Goal: Task Accomplishment & Management: Manage account settings

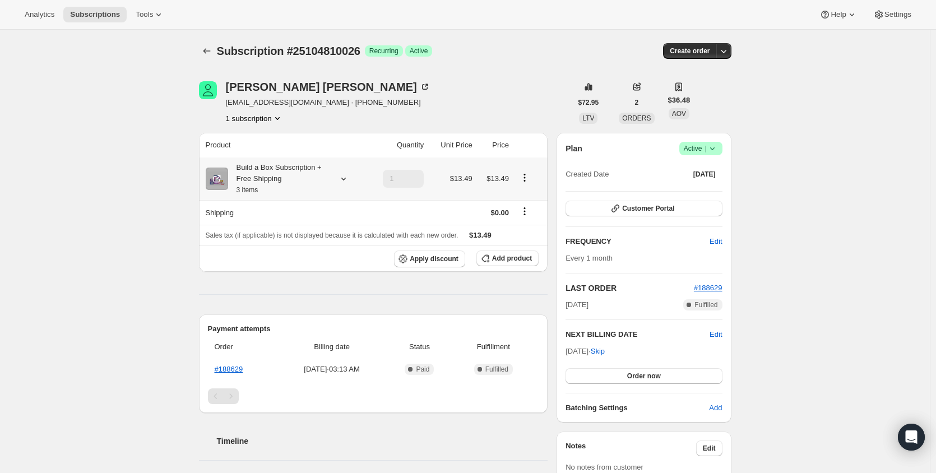
click at [344, 179] on icon at bounding box center [343, 178] width 11 height 11
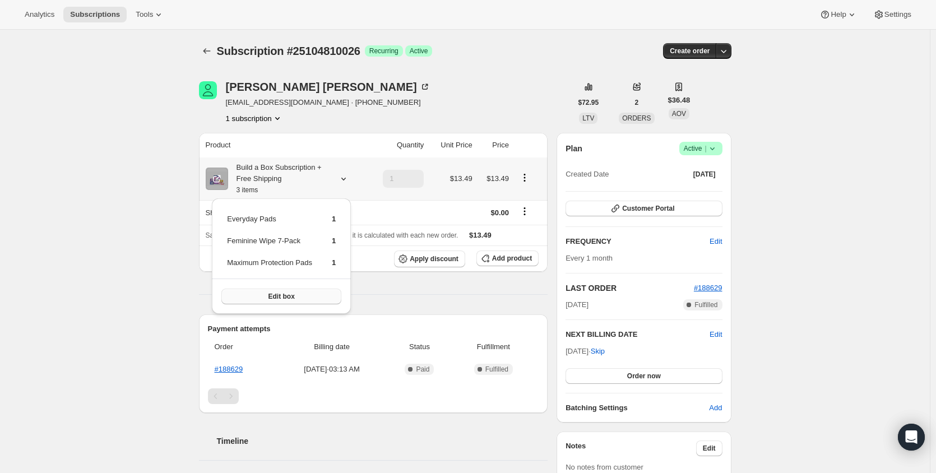
click at [291, 295] on span "Edit box" at bounding box center [281, 296] width 26 height 9
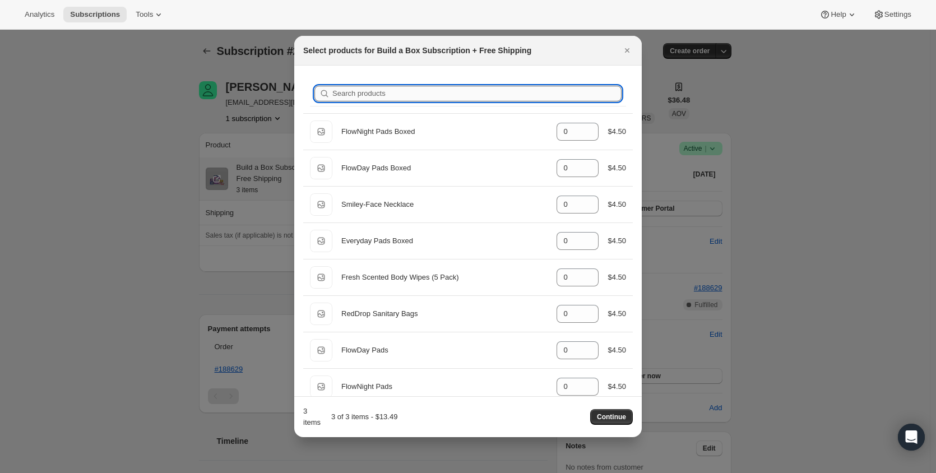
click at [388, 90] on input "Search products" at bounding box center [476, 94] width 289 height 16
type input "e"
type input "1"
type input "ev"
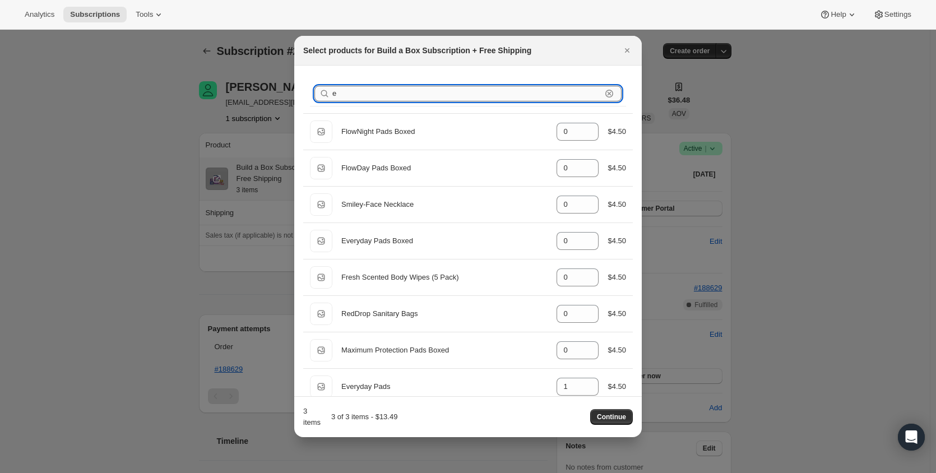
type input "1"
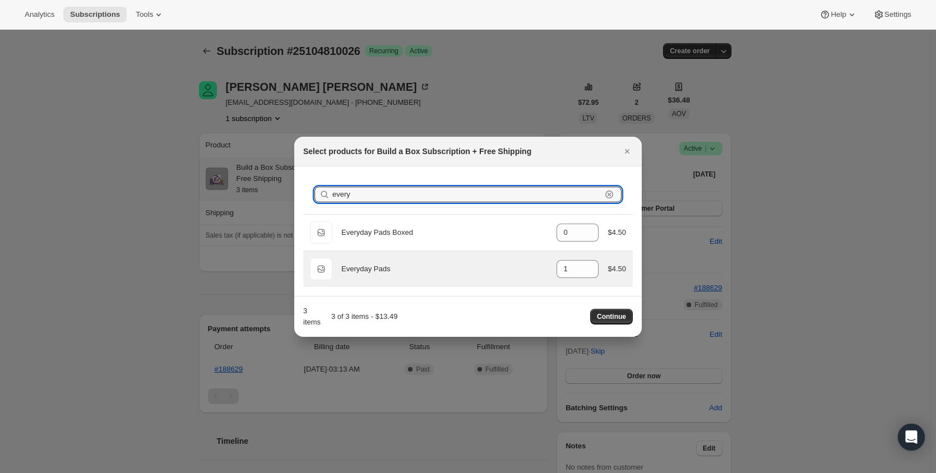
type input "every"
click at [430, 280] on div "Default Title Everyday Pads gid://shopify/ProductVariant/16003149234210 1 $4.50" at bounding box center [467, 269] width 329 height 36
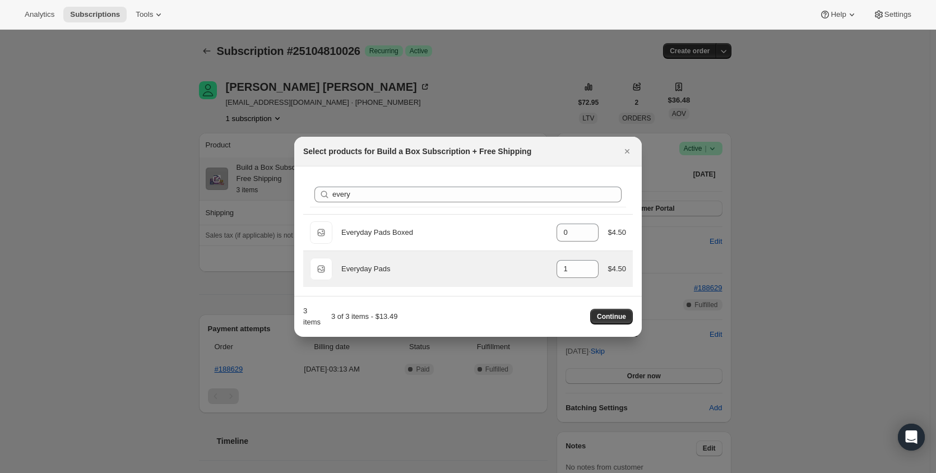
click at [384, 264] on div "Everyday Pads" at bounding box center [444, 268] width 206 height 11
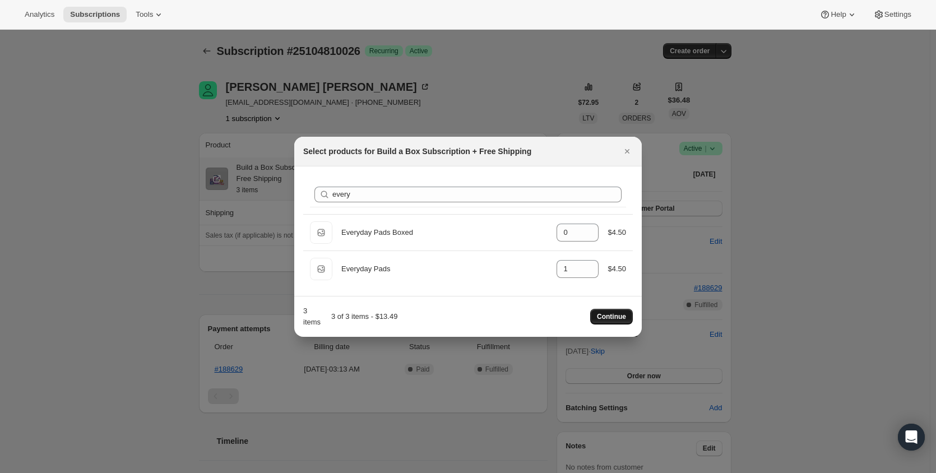
click at [625, 318] on span "Continue" at bounding box center [611, 316] width 29 height 9
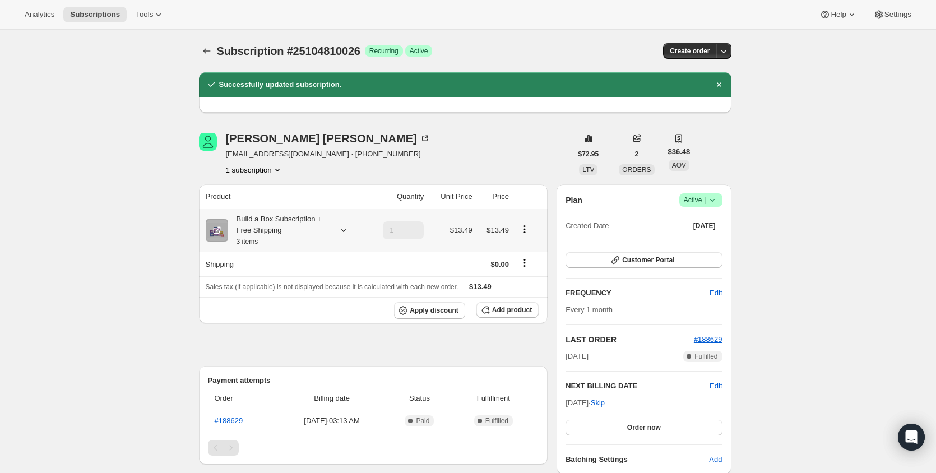
click at [346, 230] on icon at bounding box center [343, 230] width 11 height 11
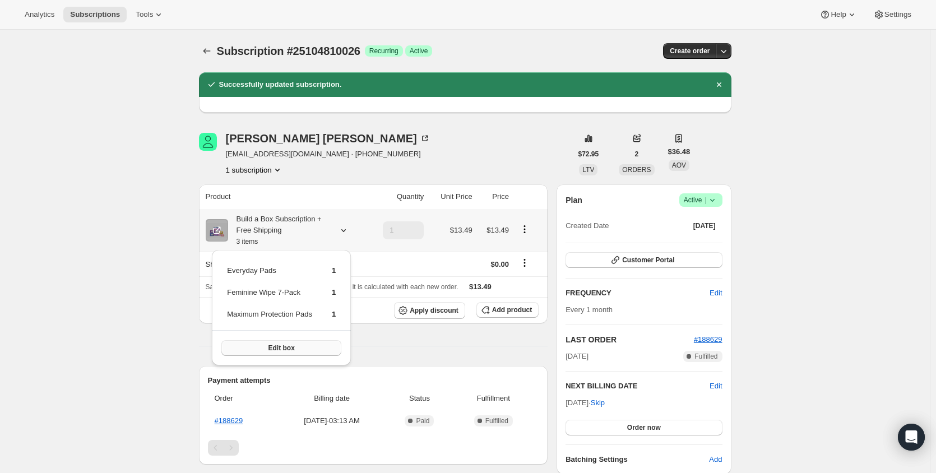
click at [283, 346] on span "Edit box" at bounding box center [281, 347] width 26 height 9
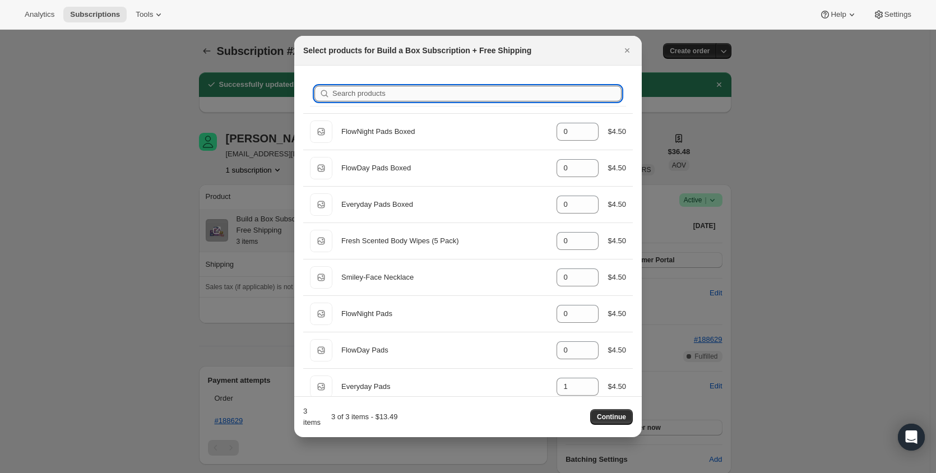
click at [387, 99] on input "Search products" at bounding box center [476, 94] width 289 height 16
type input "f"
type input "1"
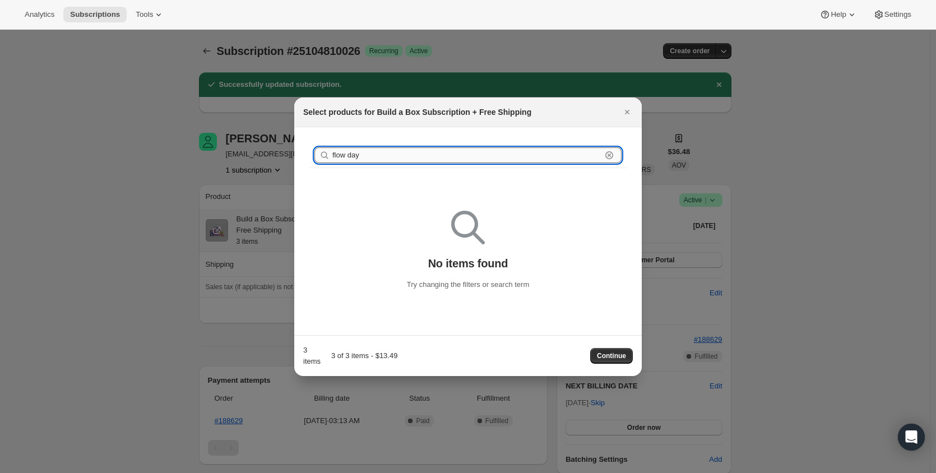
click at [464, 155] on input "flow day" at bounding box center [466, 155] width 269 height 16
drag, startPoint x: 382, startPoint y: 158, endPoint x: 345, endPoint y: 155, distance: 37.6
click at [345, 155] on input "flow day" at bounding box center [466, 155] width 269 height 16
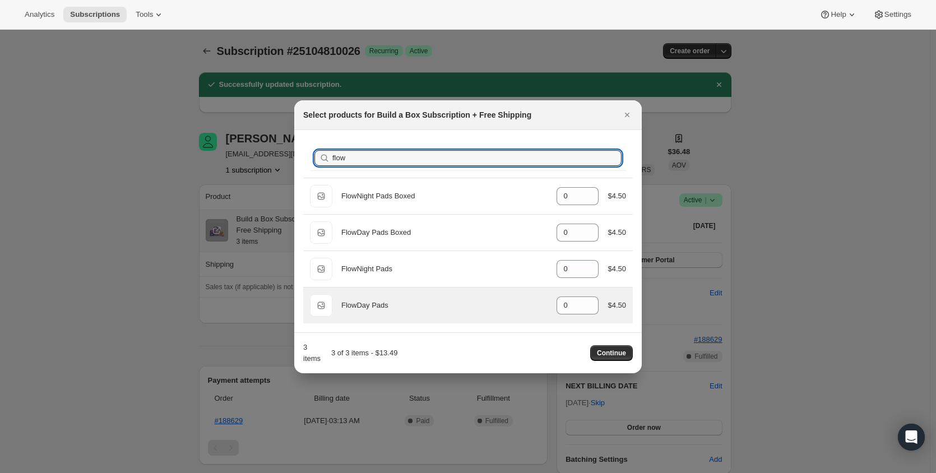
click at [483, 303] on div "FlowDay Pads" at bounding box center [444, 305] width 206 height 11
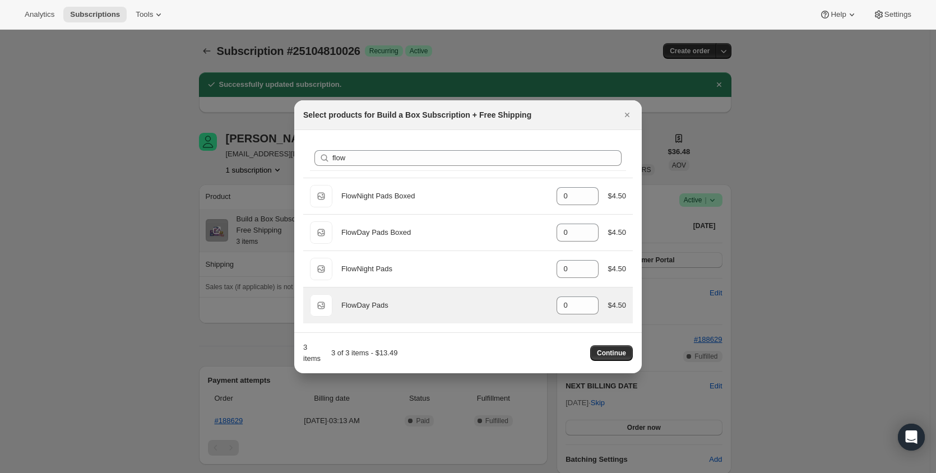
click at [482, 302] on div "FlowDay Pads" at bounding box center [444, 305] width 206 height 11
click at [348, 310] on div "FlowDay Pads" at bounding box center [444, 305] width 206 height 11
click at [319, 308] on span "Default Title" at bounding box center [321, 305] width 22 height 22
click at [320, 308] on span "Default Title" at bounding box center [321, 305] width 22 height 22
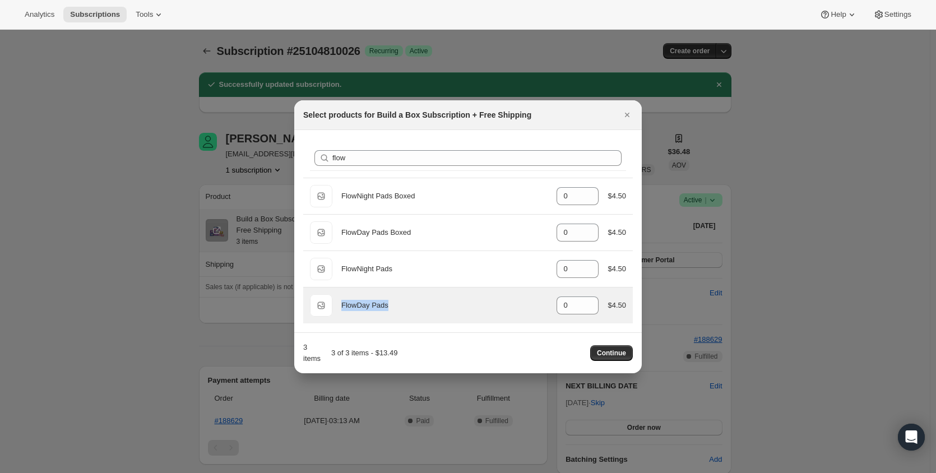
click at [519, 308] on div "FlowDay Pads" at bounding box center [444, 305] width 206 height 11
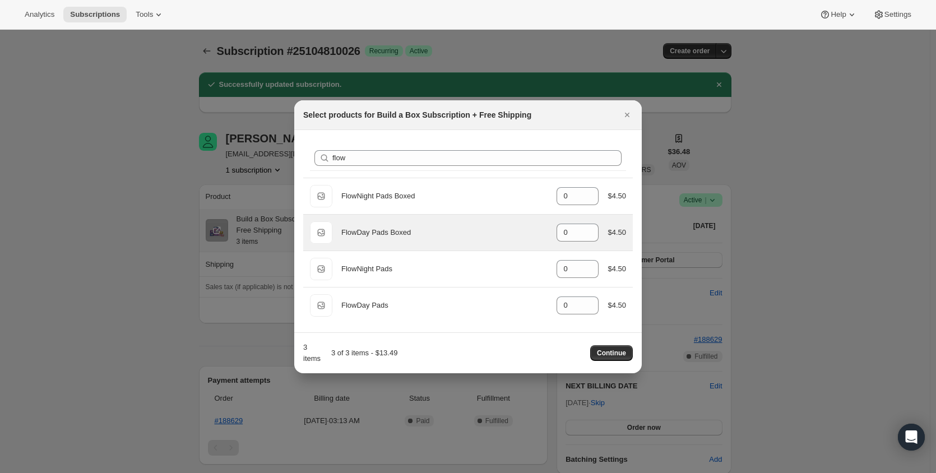
click at [416, 233] on div "FlowDay Pads Boxed" at bounding box center [444, 232] width 206 height 11
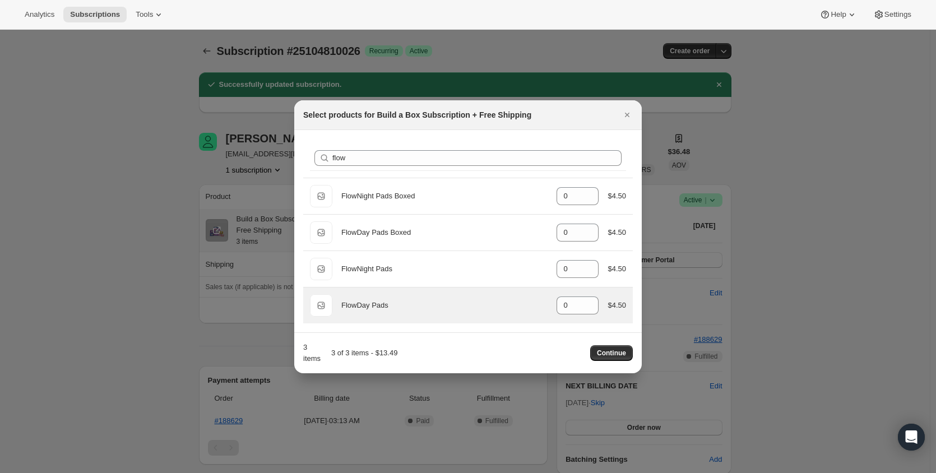
click at [398, 298] on div "Default Title FlowDay Pads gid://shopify/ProductVariant/16003165356066 0 $4.50" at bounding box center [468, 305] width 316 height 22
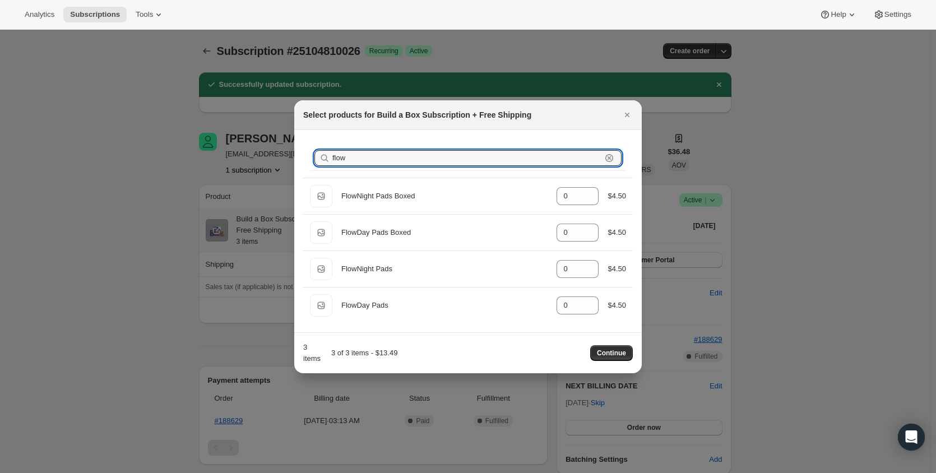
drag, startPoint x: 359, startPoint y: 162, endPoint x: 318, endPoint y: 157, distance: 41.3
click at [318, 157] on div "flow Clear" at bounding box center [467, 158] width 307 height 16
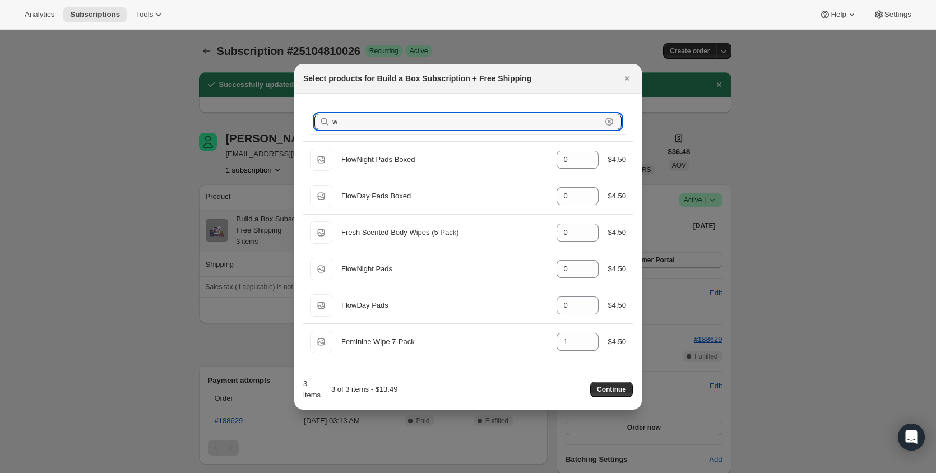
type input "wi"
type input "1"
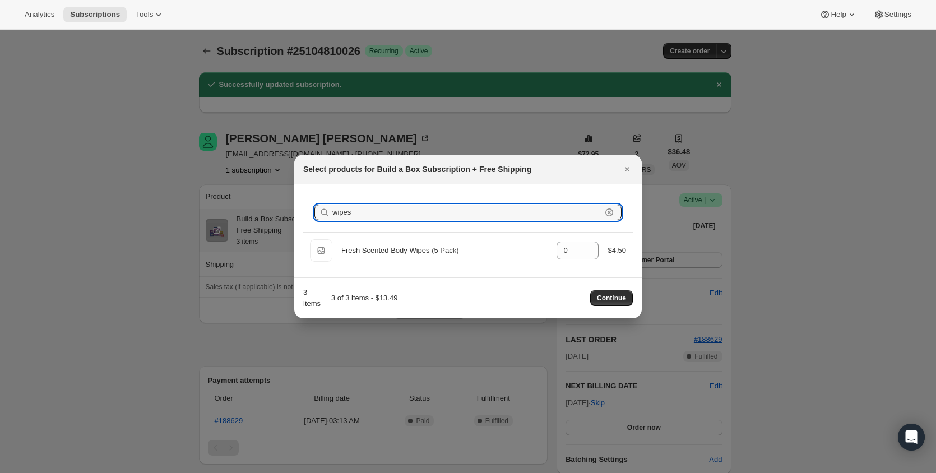
type input "wipes"
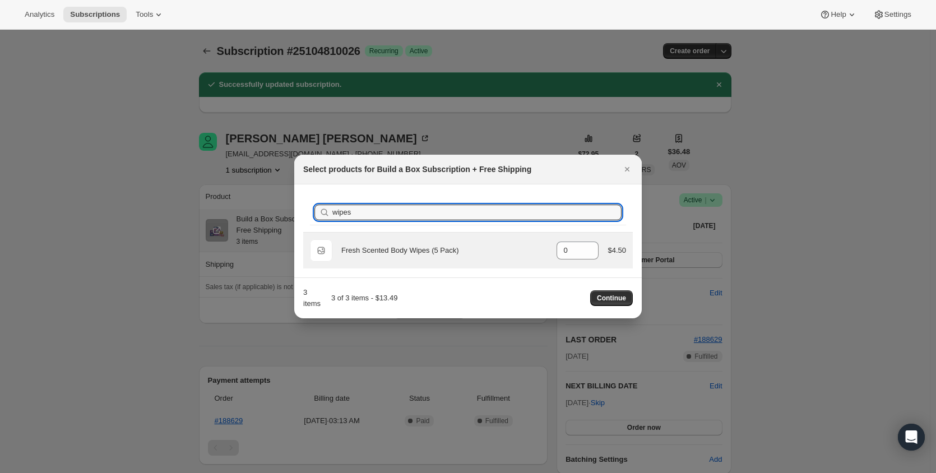
click at [499, 258] on div "Default Title Fresh Scented Body Wipes (5 Pack) gid://shopify/ProductVariant/41…" at bounding box center [468, 250] width 316 height 22
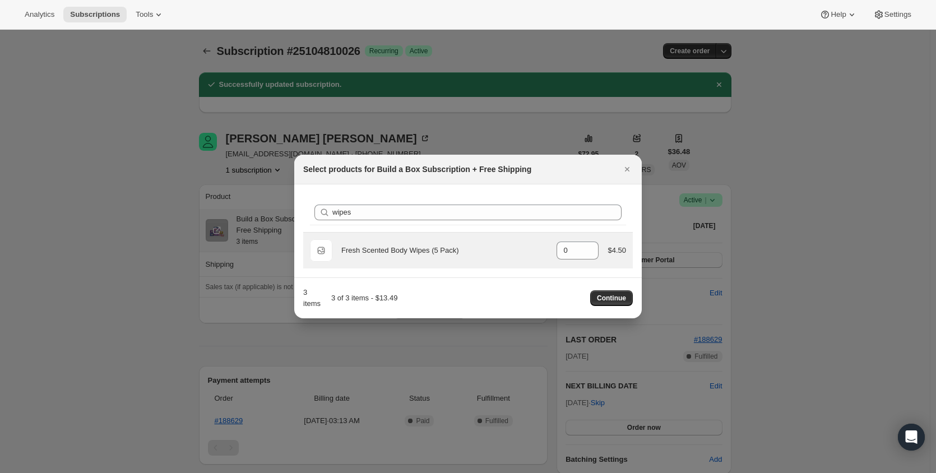
click at [324, 247] on span "Default Title" at bounding box center [321, 250] width 22 height 22
click at [501, 249] on div "Fresh Scented Body Wipes (5 Pack)" at bounding box center [444, 250] width 206 height 11
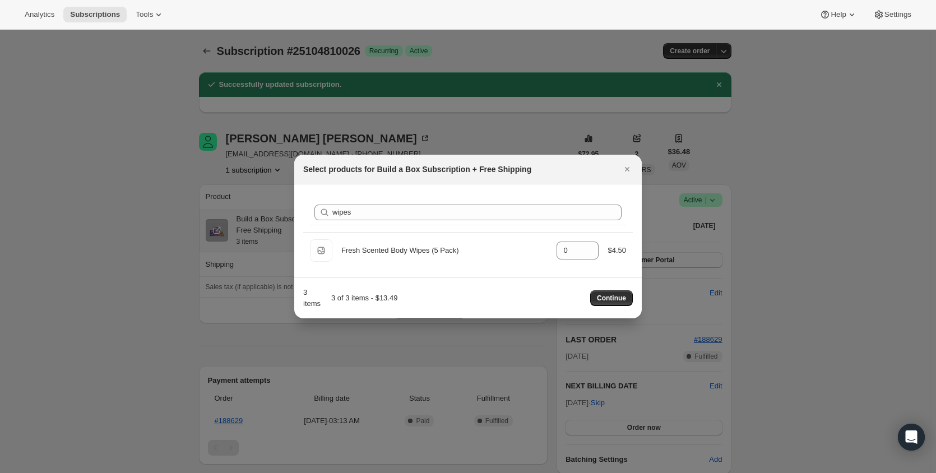
click at [607, 305] on button "Continue" at bounding box center [611, 298] width 43 height 16
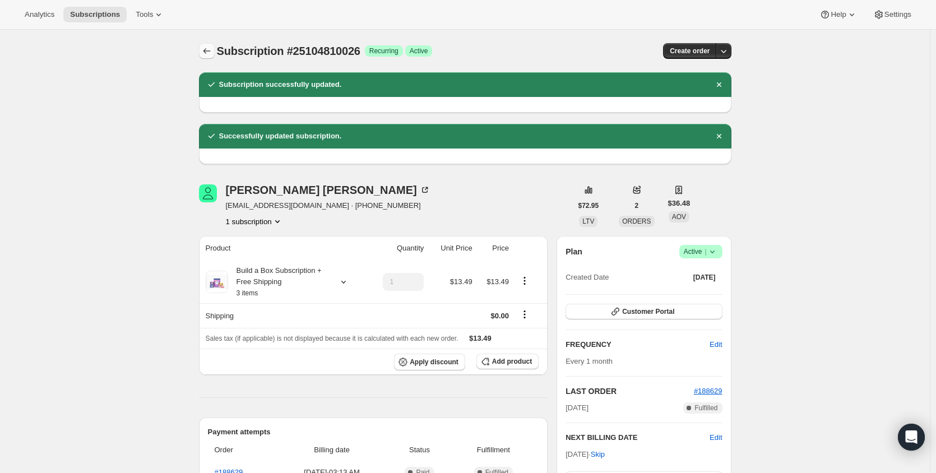
click at [211, 55] on icon "Subscriptions" at bounding box center [206, 50] width 11 height 11
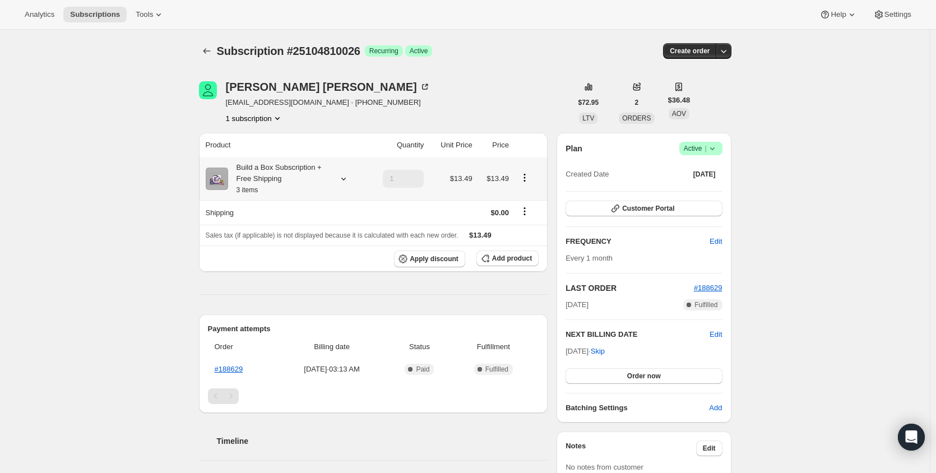
click at [345, 181] on icon at bounding box center [343, 178] width 11 height 11
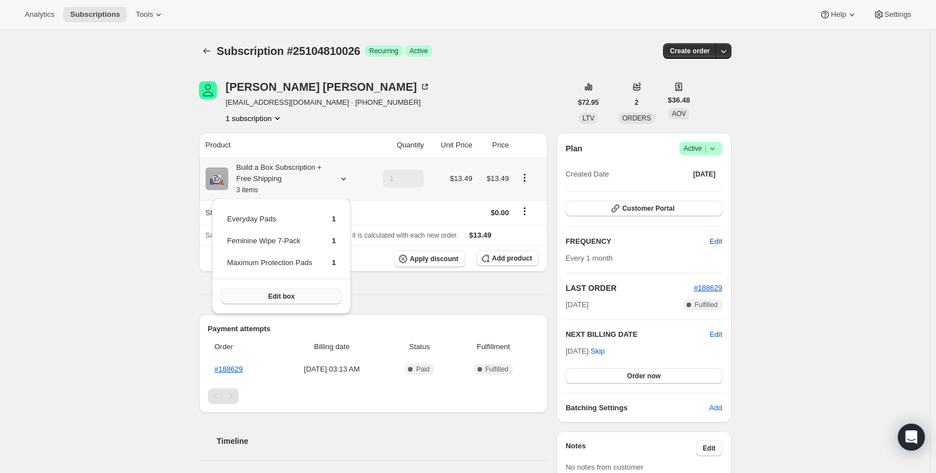
click at [293, 295] on span "Edit box" at bounding box center [281, 296] width 26 height 9
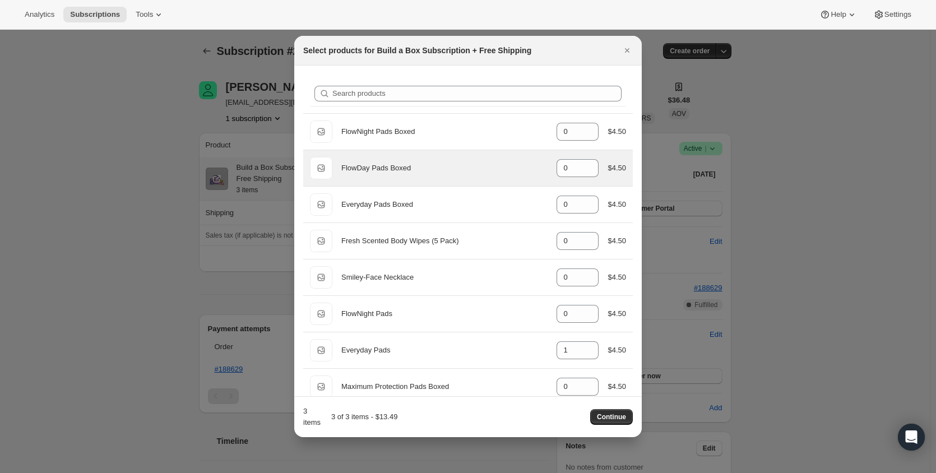
click at [385, 170] on div "FlowDay Pads Boxed" at bounding box center [444, 167] width 206 height 11
click at [383, 164] on div "FlowDay Pads Boxed" at bounding box center [444, 167] width 206 height 11
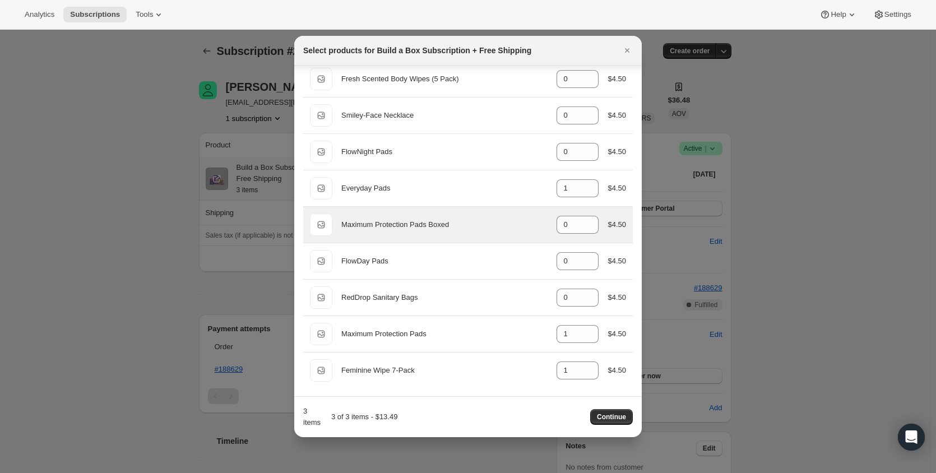
scroll to position [163, 0]
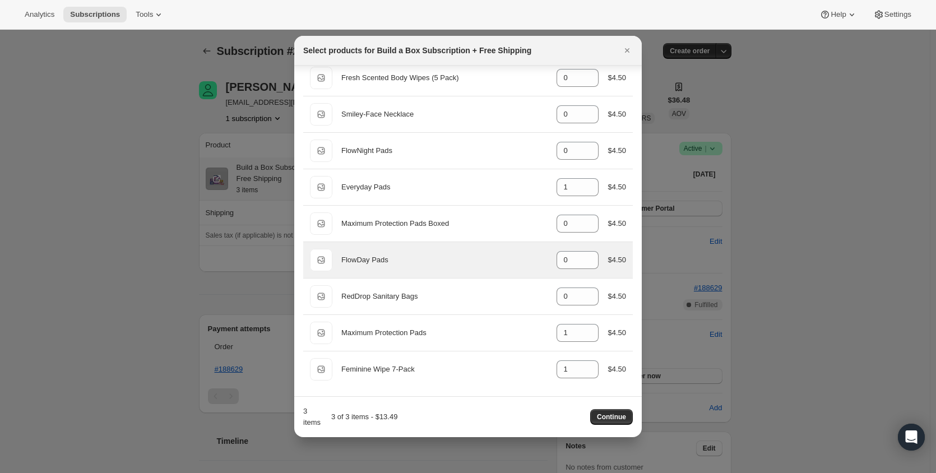
click at [416, 264] on div "FlowDay Pads" at bounding box center [444, 259] width 206 height 11
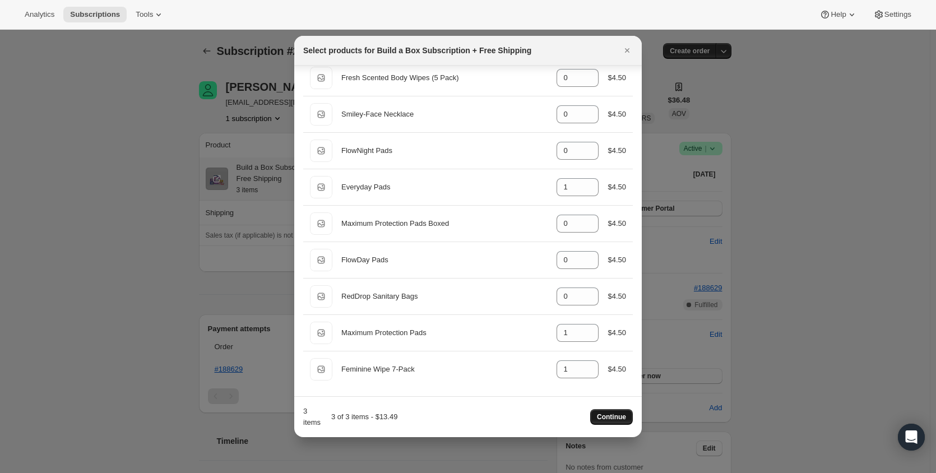
click at [612, 419] on span "Continue" at bounding box center [611, 416] width 29 height 9
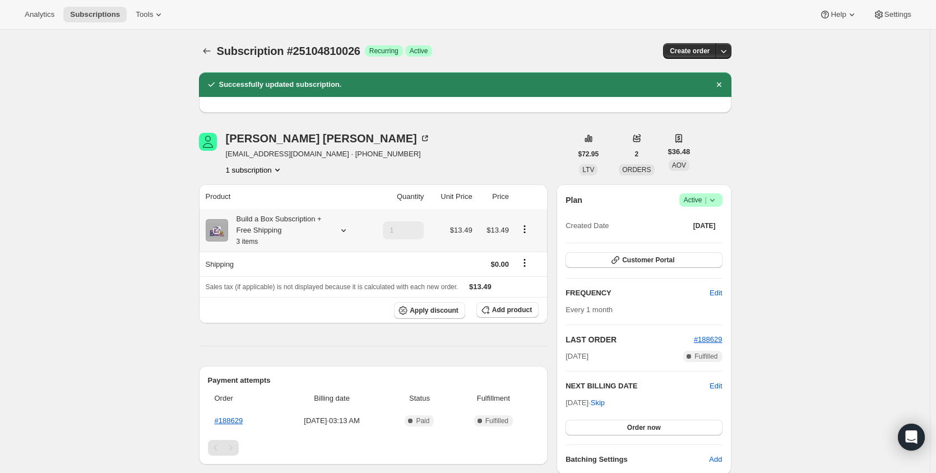
click at [347, 232] on icon at bounding box center [343, 230] width 11 height 11
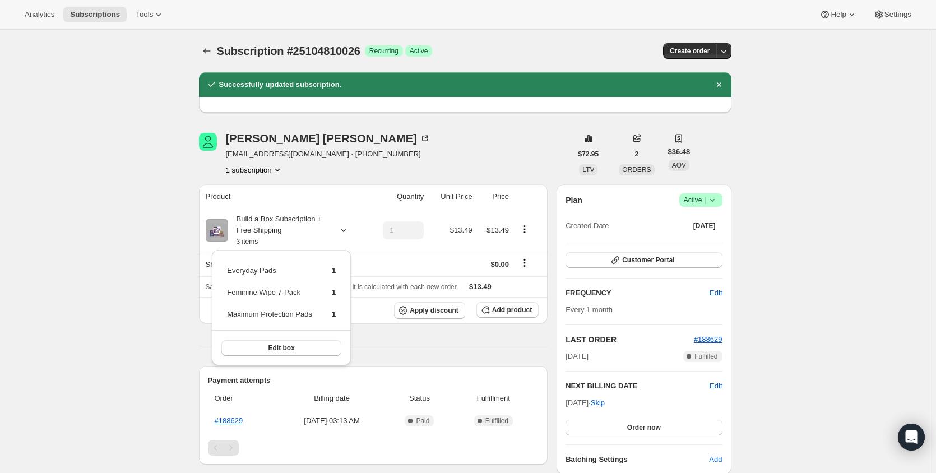
click at [147, 264] on div "Subscription #25104810026. This page is ready Subscription #25104810026 Success…" at bounding box center [464, 435] width 929 height 810
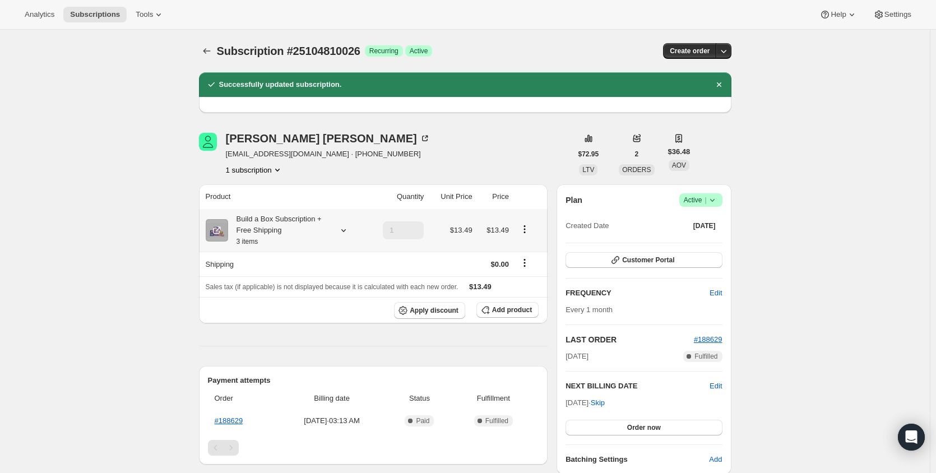
click at [348, 230] on icon at bounding box center [343, 230] width 11 height 11
